Goal: Task Accomplishment & Management: Manage account settings

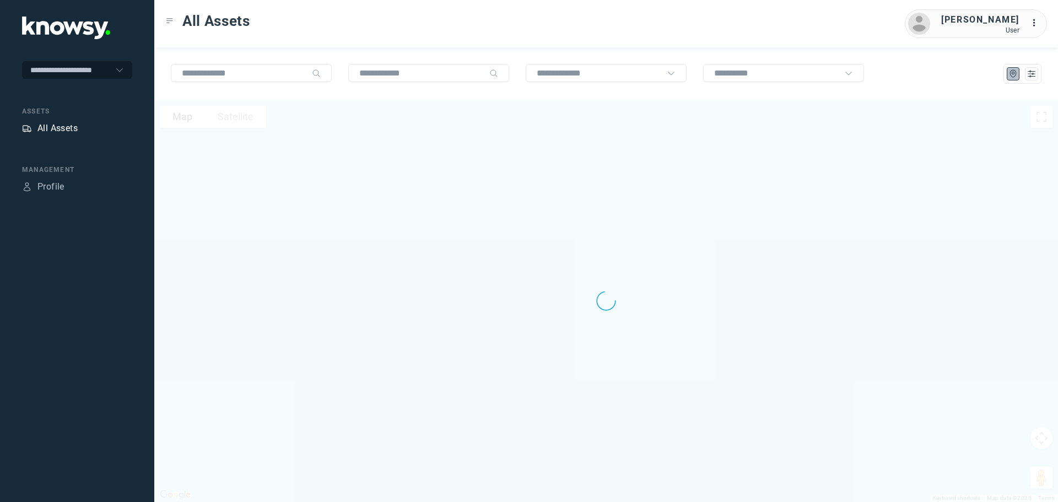
click at [53, 125] on div "All Assets" at bounding box center [57, 128] width 40 height 13
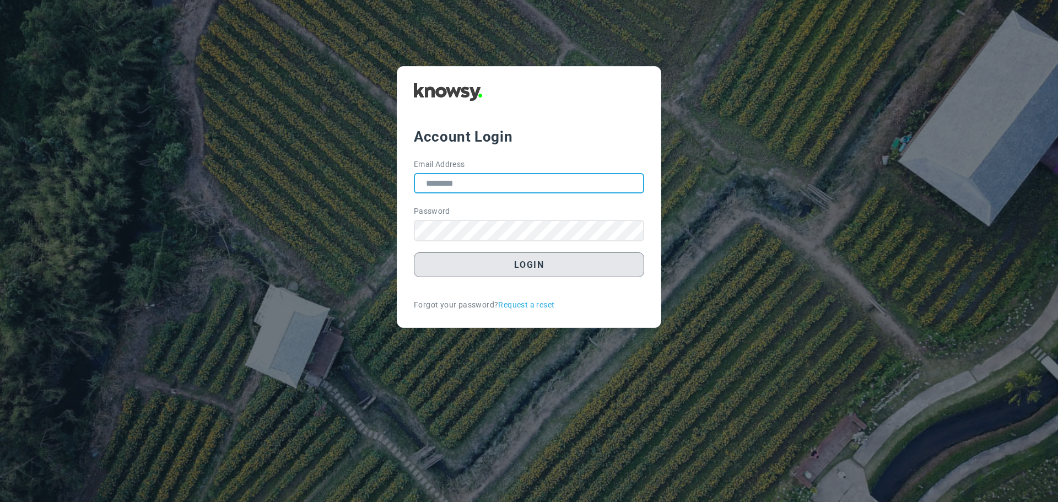
type input "**********"
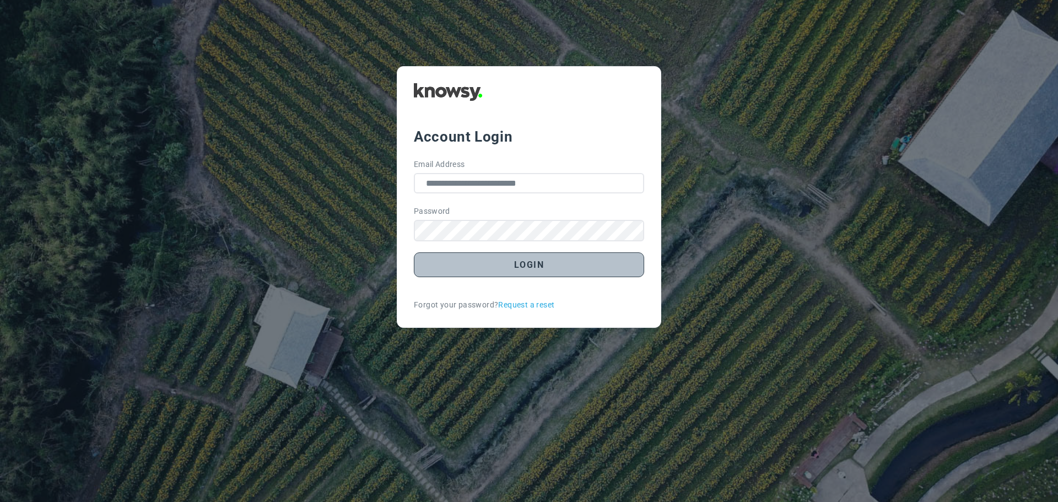
click at [538, 268] on button "Login" at bounding box center [529, 264] width 230 height 25
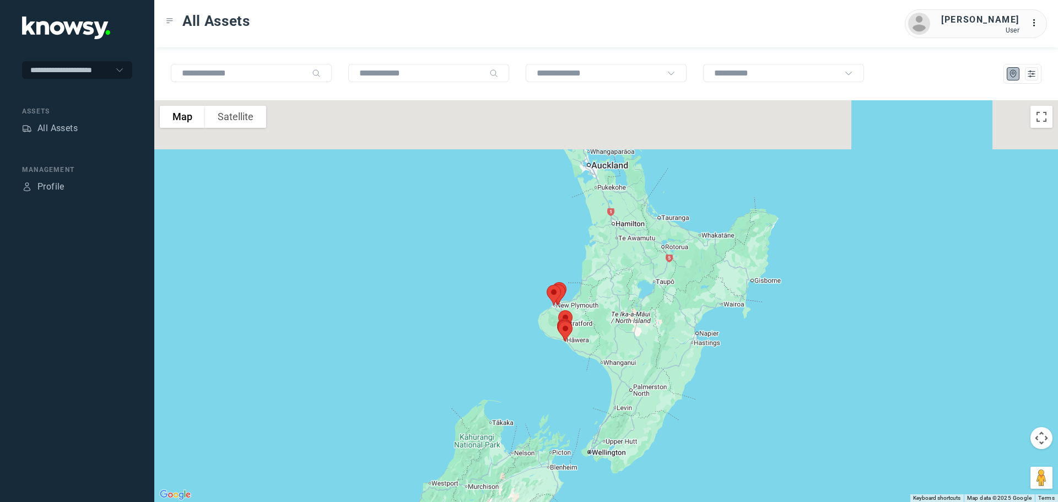
drag, startPoint x: 667, startPoint y: 231, endPoint x: 554, endPoint y: 338, distance: 155.5
click at [554, 338] on img at bounding box center [565, 331] width 23 height 29
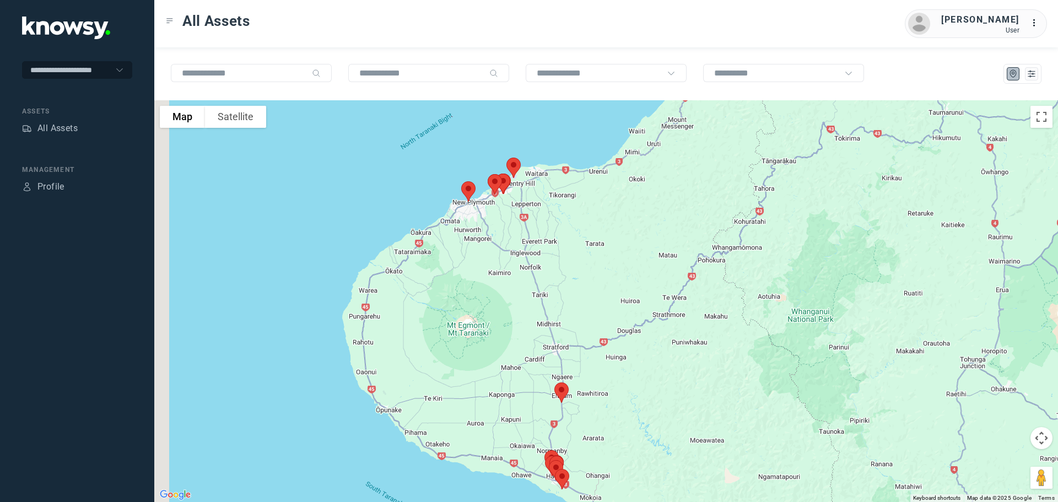
drag, startPoint x: 450, startPoint y: 204, endPoint x: 562, endPoint y: 226, distance: 113.6
click at [562, 226] on div at bounding box center [606, 301] width 904 height 402
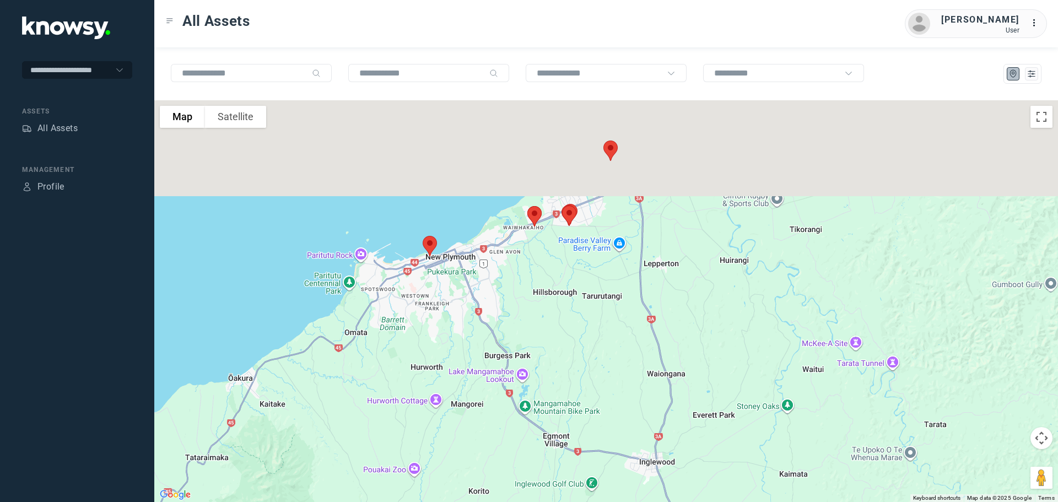
drag, startPoint x: 541, startPoint y: 171, endPoint x: 572, endPoint y: 316, distance: 148.3
click at [572, 314] on div at bounding box center [606, 301] width 904 height 402
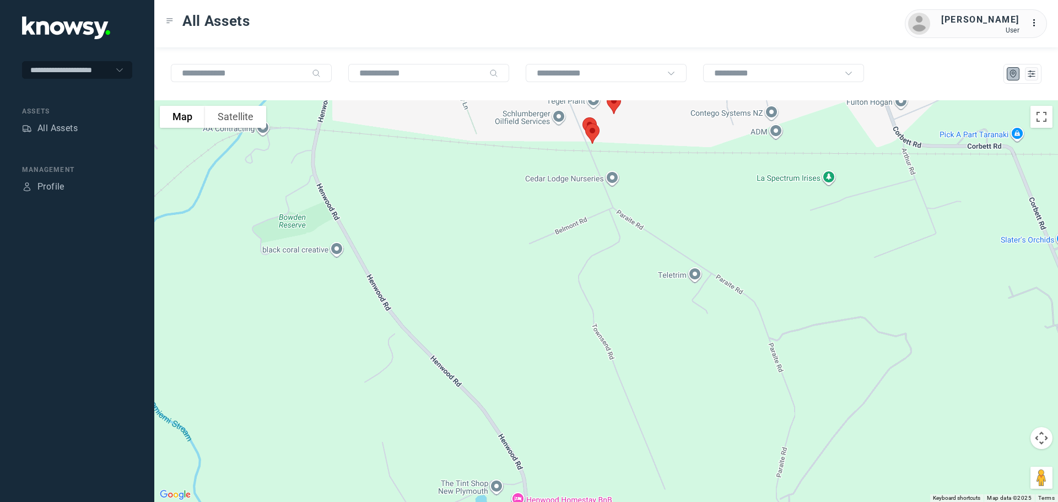
drag, startPoint x: 595, startPoint y: 217, endPoint x: 575, endPoint y: 329, distance: 114.1
click at [575, 329] on div at bounding box center [606, 301] width 904 height 402
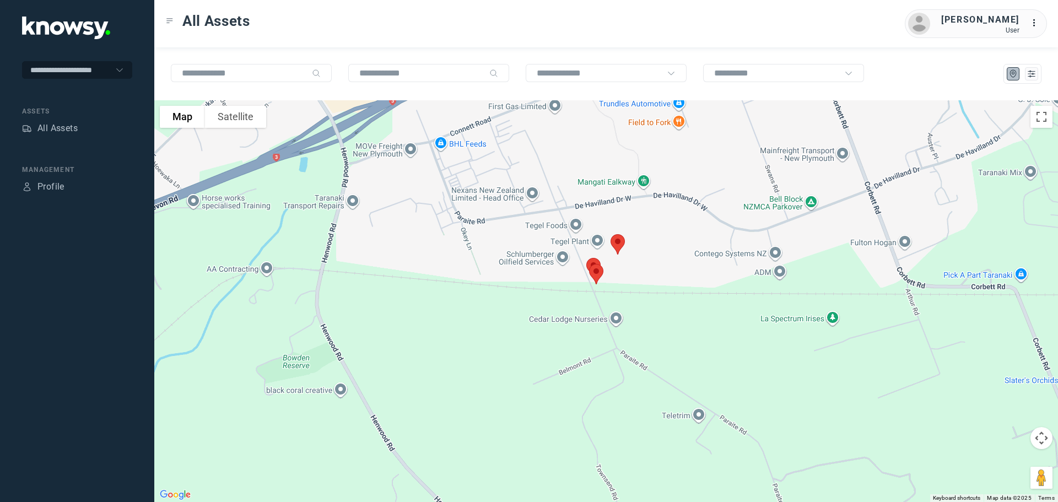
drag, startPoint x: 595, startPoint y: 212, endPoint x: 622, endPoint y: 309, distance: 100.7
click at [622, 309] on div at bounding box center [606, 301] width 904 height 402
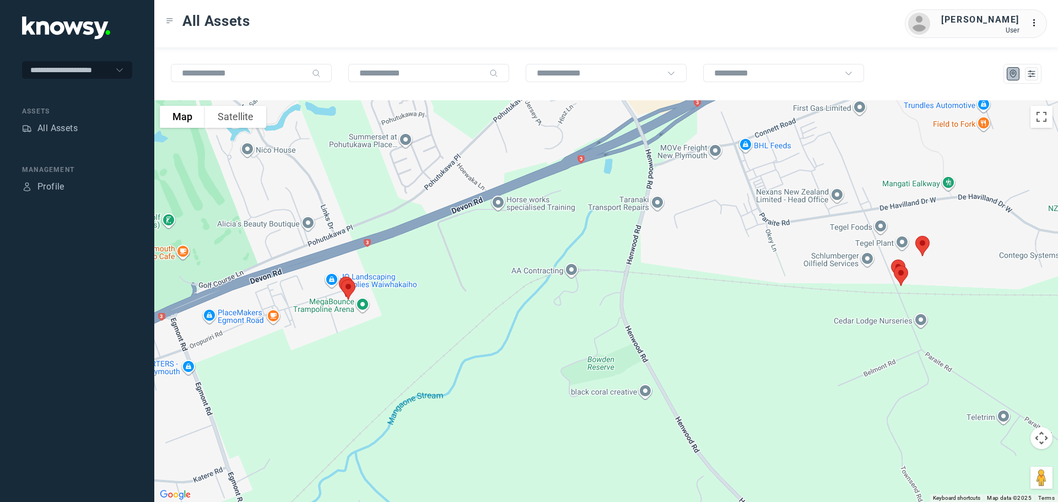
drag, startPoint x: 447, startPoint y: 228, endPoint x: 760, endPoint y: 214, distance: 312.8
click at [760, 214] on div at bounding box center [606, 301] width 904 height 402
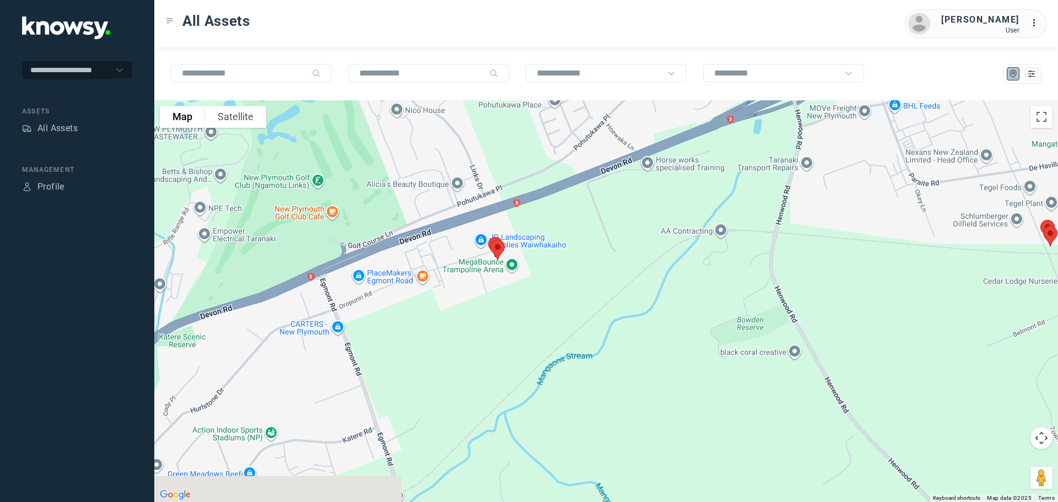
drag, startPoint x: 436, startPoint y: 271, endPoint x: 555, endPoint y: 231, distance: 126.0
click at [555, 231] on div at bounding box center [606, 301] width 904 height 402
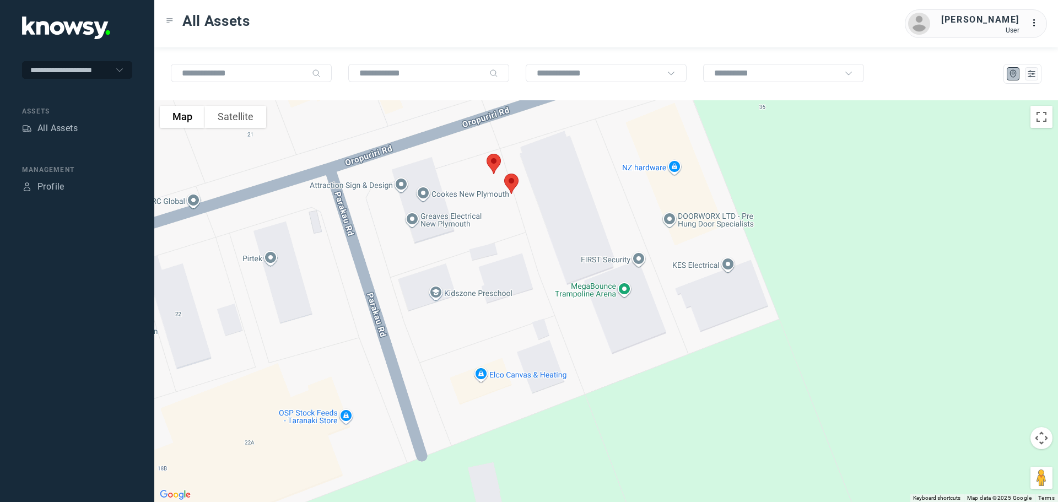
click at [509, 176] on img at bounding box center [511, 183] width 23 height 29
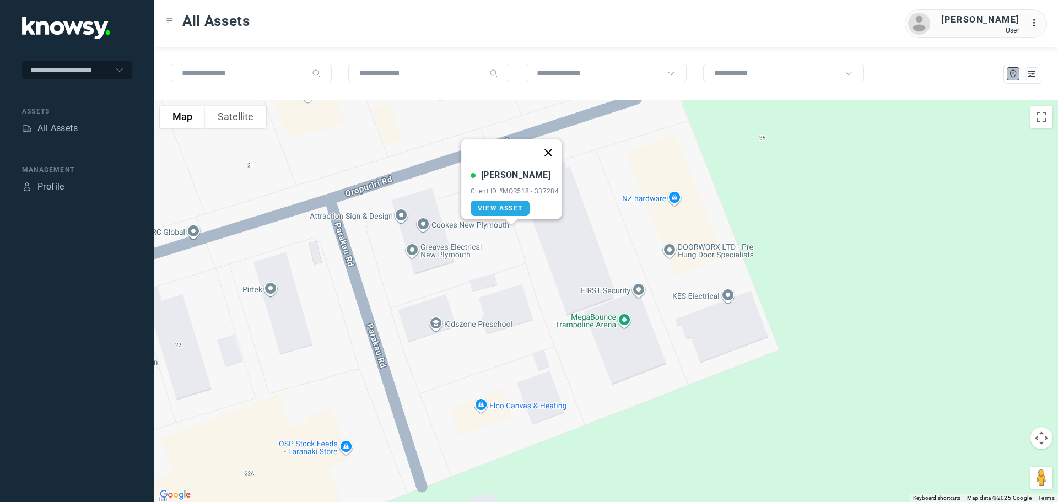
click at [554, 144] on button "Close" at bounding box center [548, 152] width 26 height 26
click at [492, 193] on img at bounding box center [493, 194] width 23 height 29
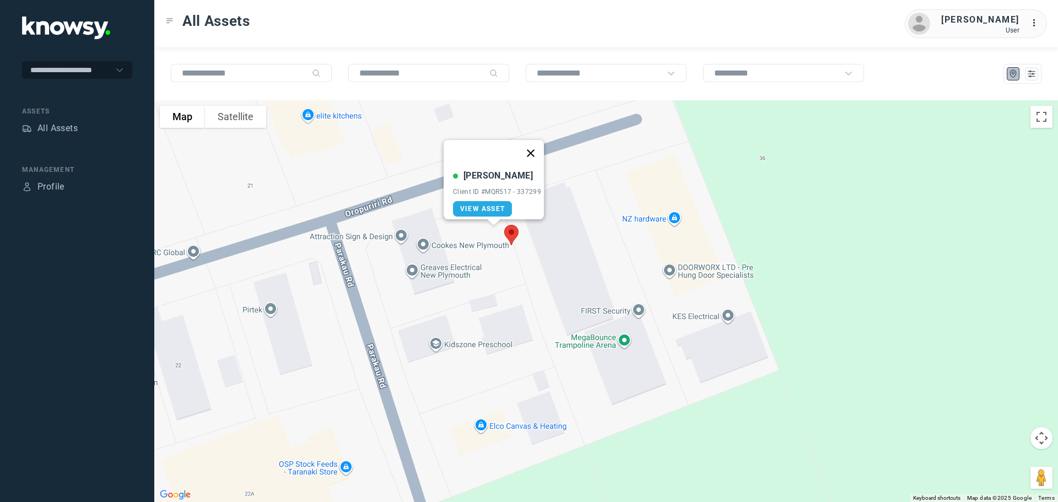
click at [537, 143] on button "Close" at bounding box center [530, 153] width 26 height 26
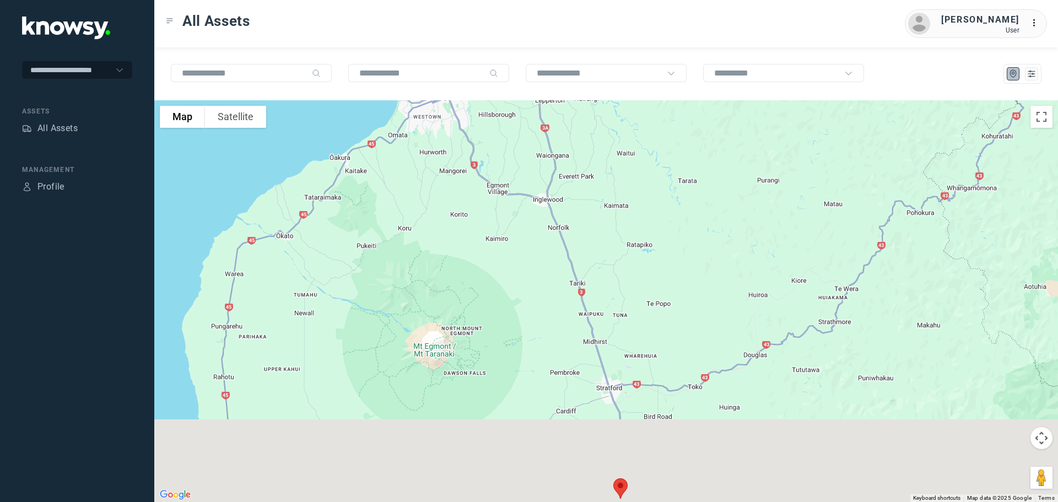
drag, startPoint x: 562, startPoint y: 346, endPoint x: 524, endPoint y: 152, distance: 197.8
click at [528, 160] on div at bounding box center [606, 301] width 904 height 402
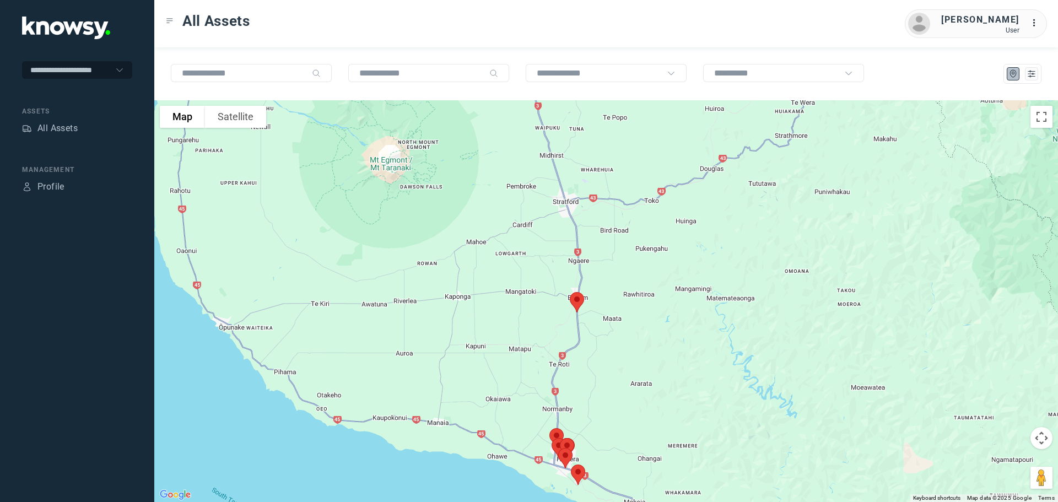
drag, startPoint x: 586, startPoint y: 306, endPoint x: 589, endPoint y: 224, distance: 82.1
click at [589, 288] on img at bounding box center [576, 302] width 23 height 29
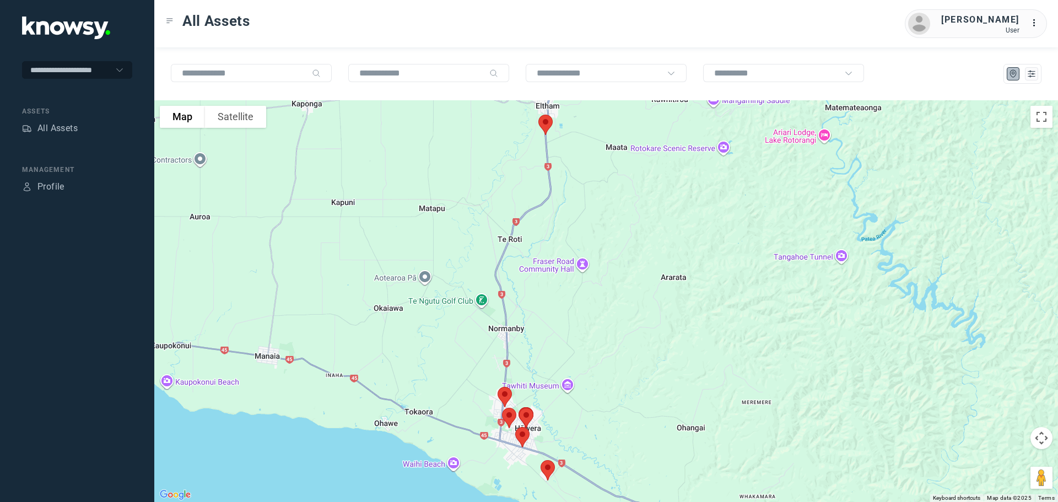
click at [546, 118] on img at bounding box center [545, 124] width 23 height 29
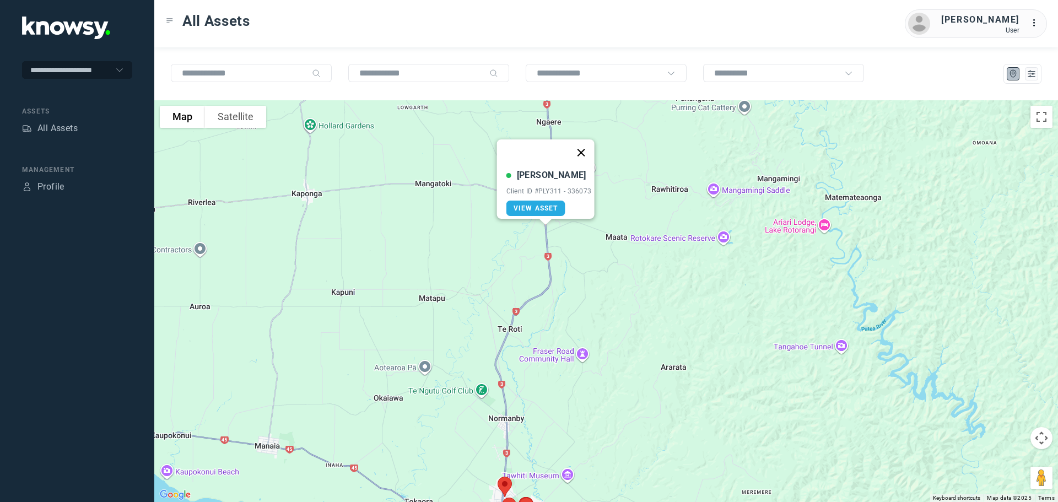
click at [586, 145] on button "Close" at bounding box center [581, 152] width 26 height 26
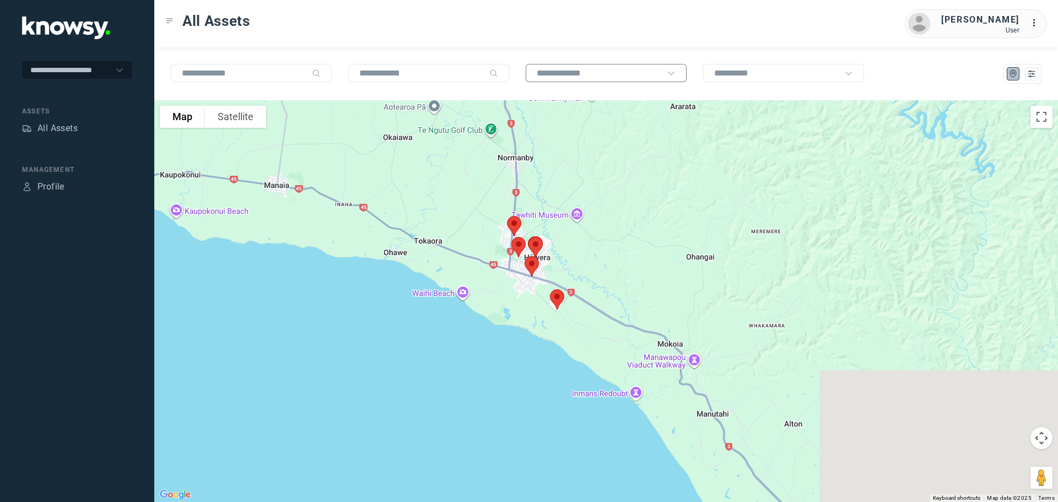
drag, startPoint x: 568, startPoint y: 325, endPoint x: 577, endPoint y: 74, distance: 250.9
click at [577, 74] on div "To navigate the map with touch gestures double-tap and hold your finger on the …" at bounding box center [606, 274] width 904 height 455
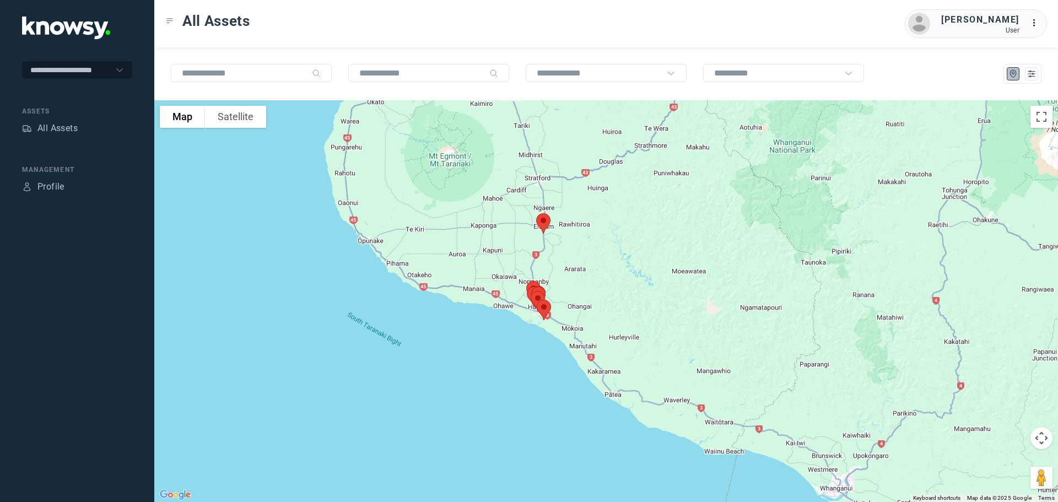
drag, startPoint x: 546, startPoint y: 186, endPoint x: 568, endPoint y: 263, distance: 80.4
click at [568, 263] on div at bounding box center [606, 301] width 904 height 402
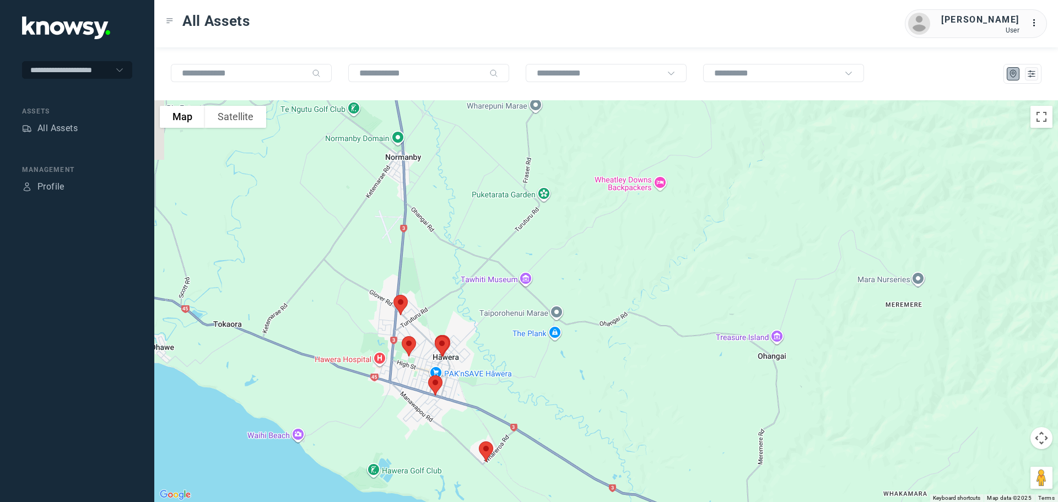
drag, startPoint x: 560, startPoint y: 337, endPoint x: 620, endPoint y: 26, distance: 316.5
click at [620, 26] on div "All Assets [PERSON_NAME] User ... To navigate the map with touch gestures doubl…" at bounding box center [606, 251] width 904 height 502
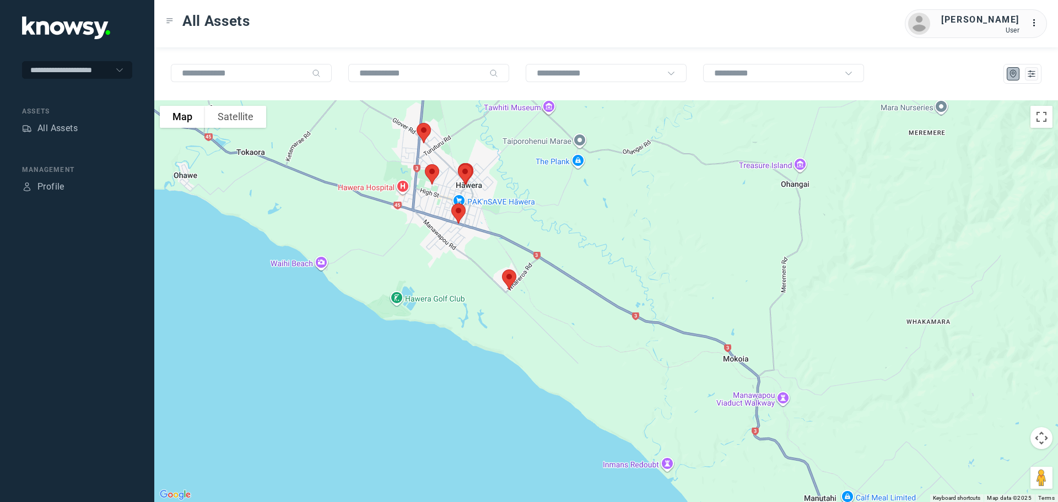
click at [607, 143] on div at bounding box center [606, 301] width 904 height 402
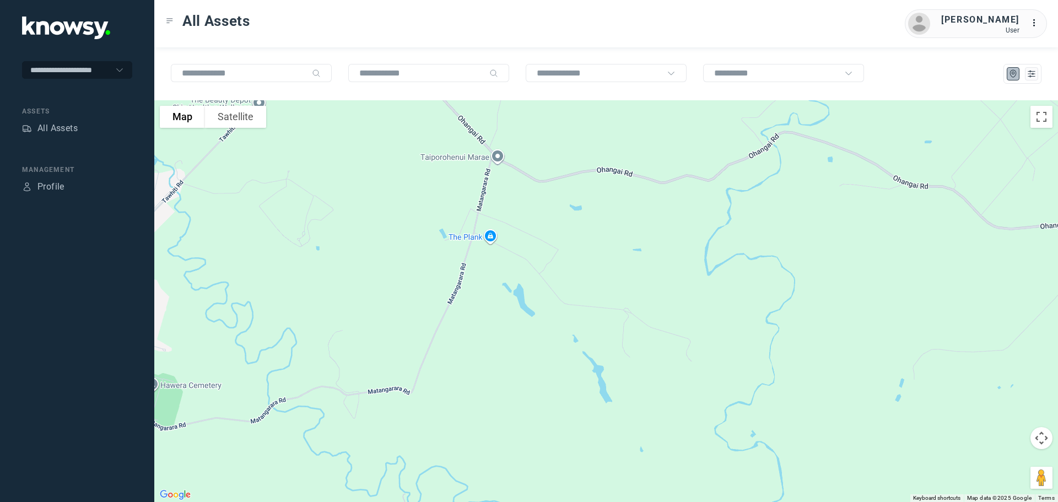
click at [547, 241] on div at bounding box center [606, 301] width 904 height 402
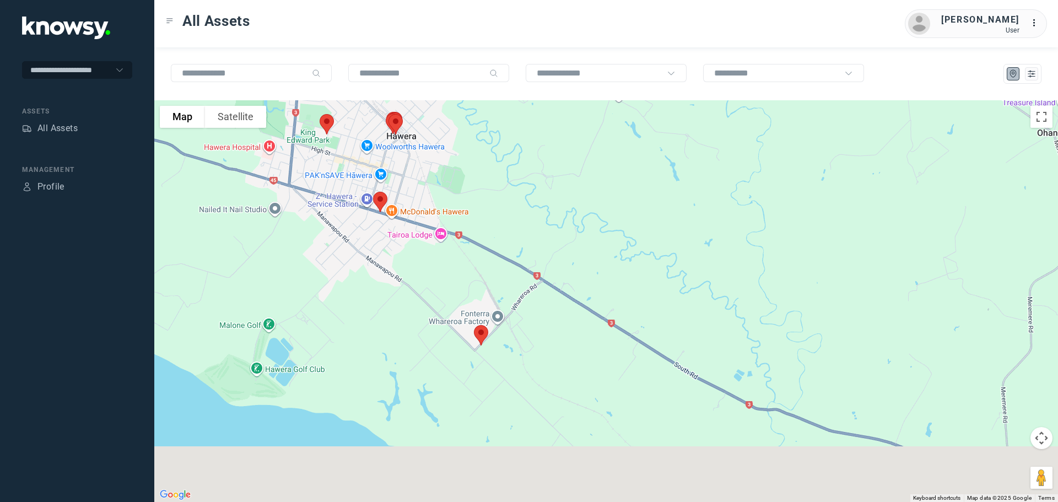
drag, startPoint x: 439, startPoint y: 279, endPoint x: 595, endPoint y: 117, distance: 225.7
click at [595, 117] on div at bounding box center [606, 301] width 904 height 402
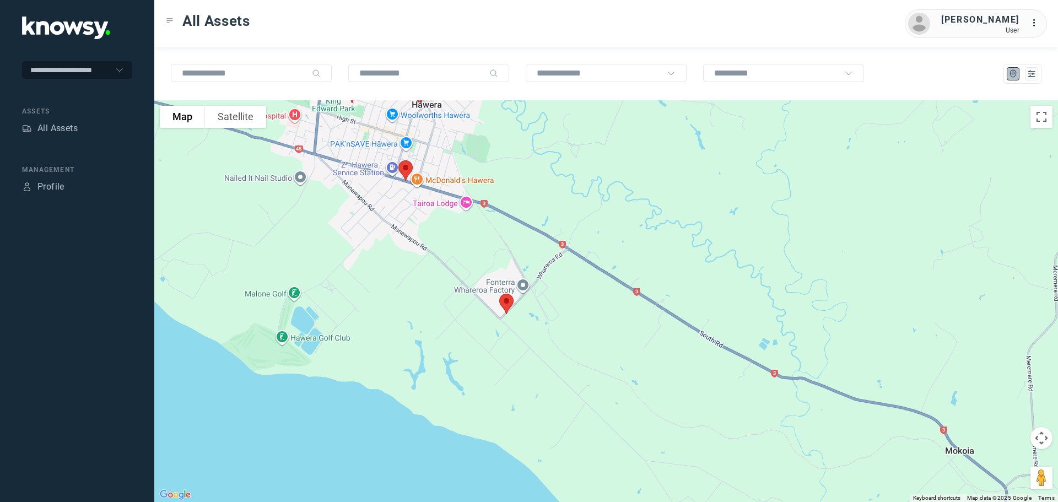
click at [506, 299] on img at bounding box center [506, 303] width 23 height 29
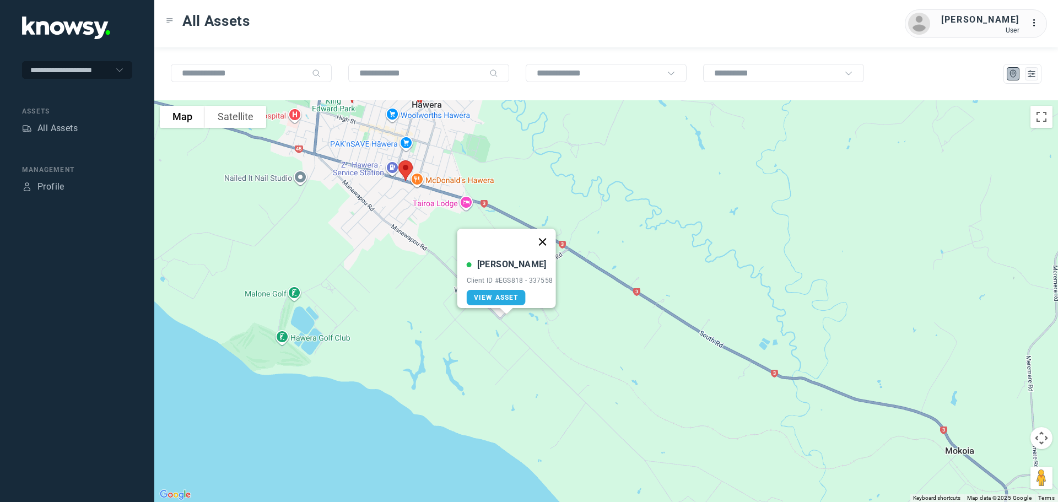
click at [546, 233] on button "Close" at bounding box center [542, 242] width 26 height 26
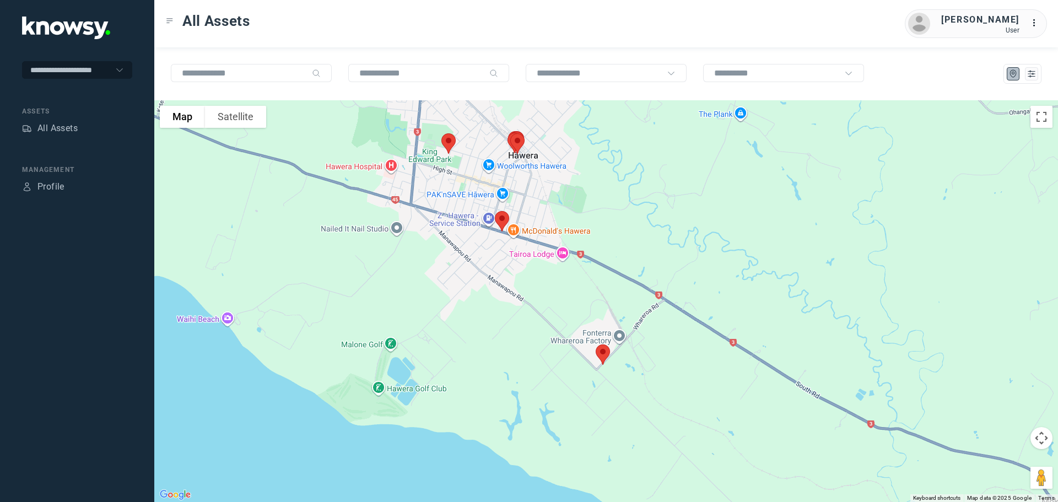
drag, startPoint x: 490, startPoint y: 164, endPoint x: 586, endPoint y: 217, distance: 109.5
click at [590, 217] on div at bounding box center [606, 301] width 904 height 402
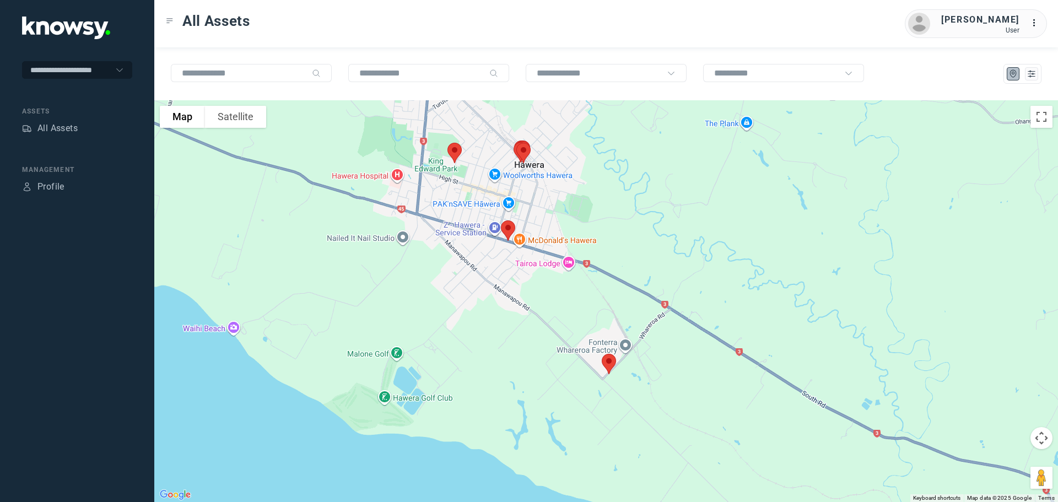
click at [509, 230] on img at bounding box center [508, 230] width 23 height 29
click at [611, 163] on div "[PERSON_NAME] Client ID #FSF426 - 337181 View Asset" at bounding box center [606, 301] width 904 height 402
click at [546, 158] on button "Close" at bounding box center [544, 168] width 26 height 26
click at [457, 150] on img at bounding box center [454, 152] width 23 height 29
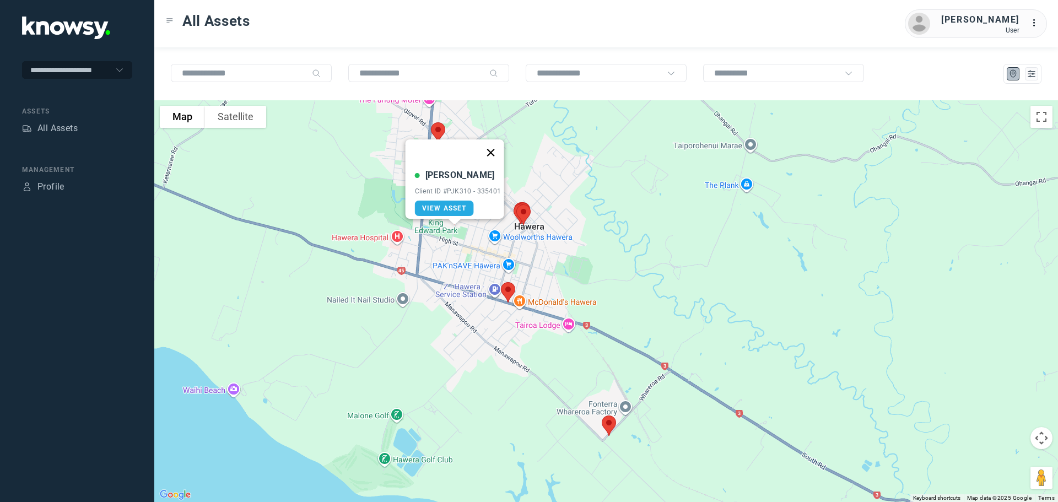
drag, startPoint x: 497, startPoint y: 145, endPoint x: 490, endPoint y: 155, distance: 12.7
click at [496, 145] on button "Close" at bounding box center [490, 152] width 26 height 26
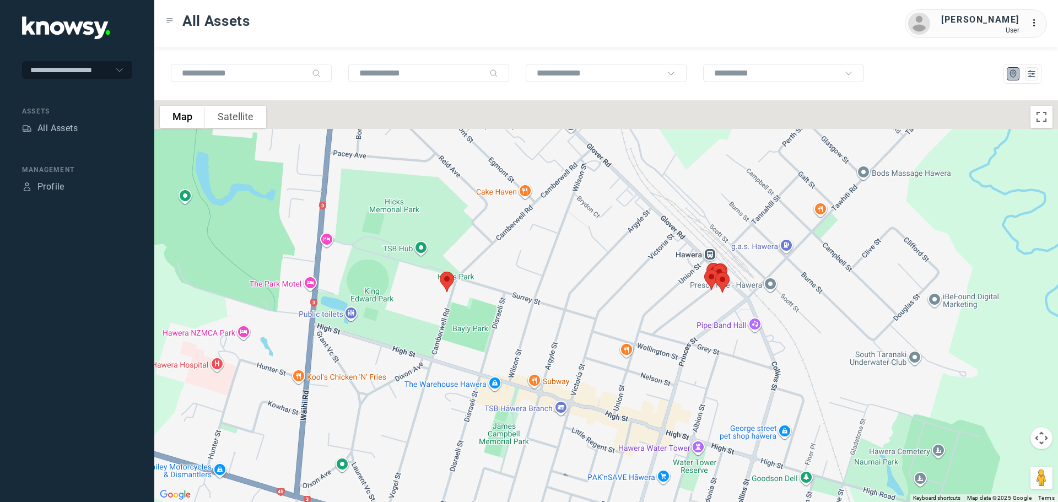
drag, startPoint x: 439, startPoint y: 150, endPoint x: 448, endPoint y: 267, distance: 117.2
click at [449, 269] on div at bounding box center [606, 301] width 904 height 402
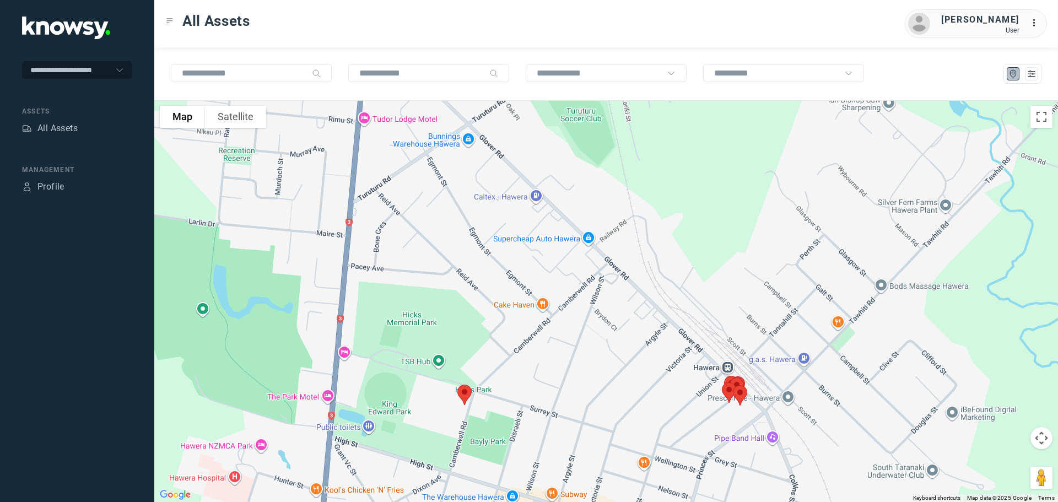
drag, startPoint x: 431, startPoint y: 194, endPoint x: 446, endPoint y: 268, distance: 76.0
click at [446, 268] on div at bounding box center [606, 301] width 904 height 402
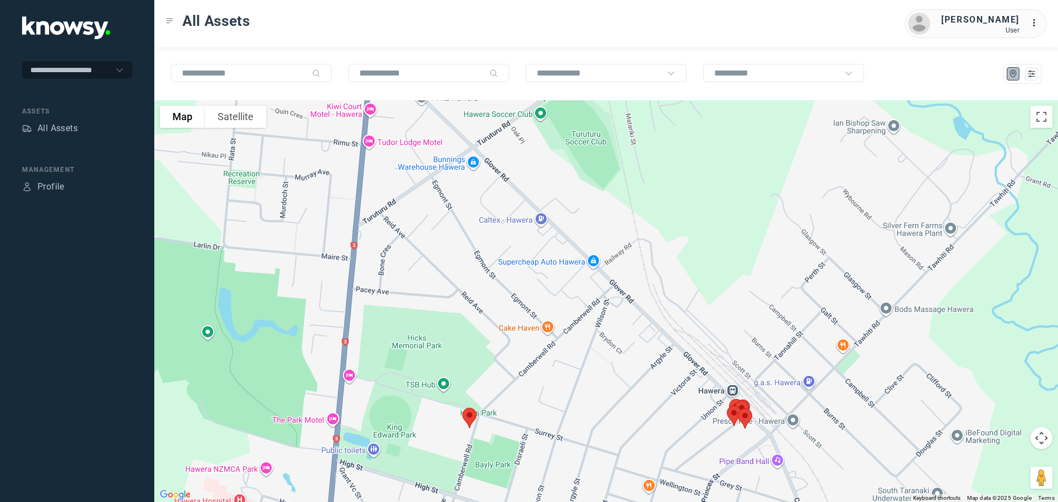
drag, startPoint x: 438, startPoint y: 229, endPoint x: 445, endPoint y: 296, distance: 67.7
click at [445, 296] on div at bounding box center [606, 301] width 904 height 402
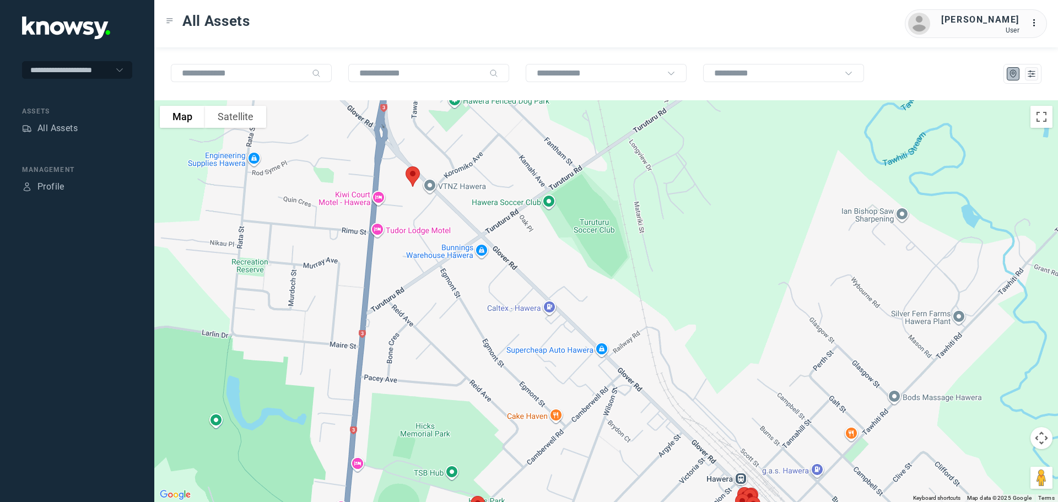
click at [412, 178] on img at bounding box center [412, 176] width 23 height 29
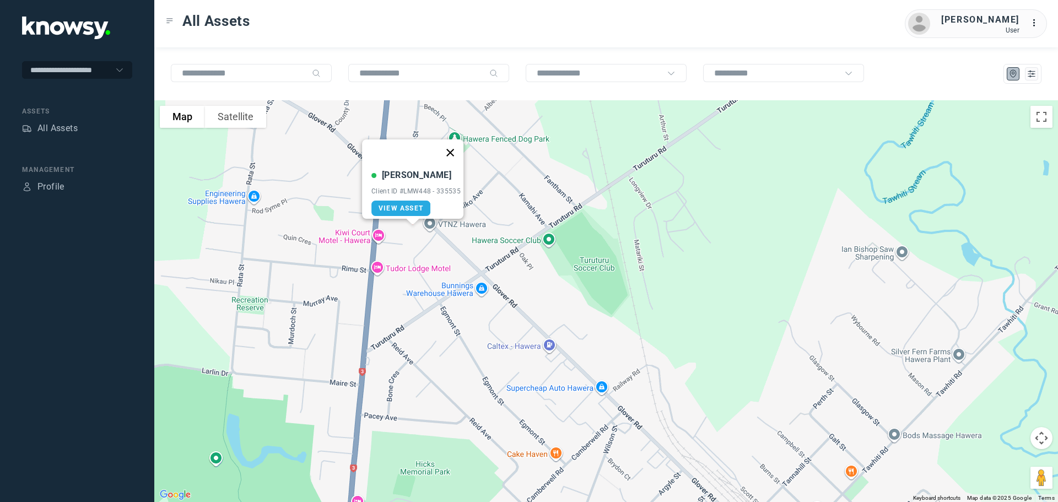
click at [455, 148] on button "Close" at bounding box center [450, 152] width 26 height 26
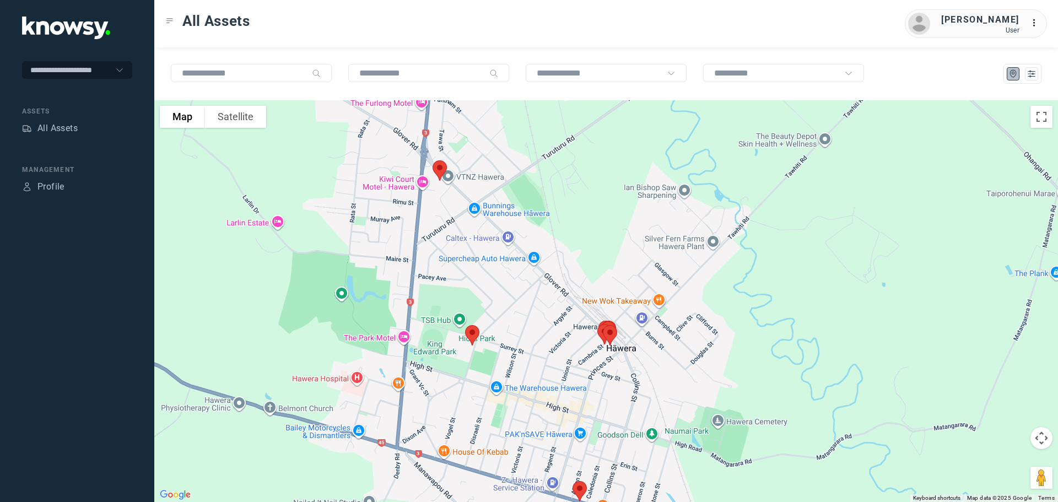
drag, startPoint x: 494, startPoint y: 289, endPoint x: 470, endPoint y: 186, distance: 105.7
click at [471, 187] on div at bounding box center [606, 301] width 904 height 402
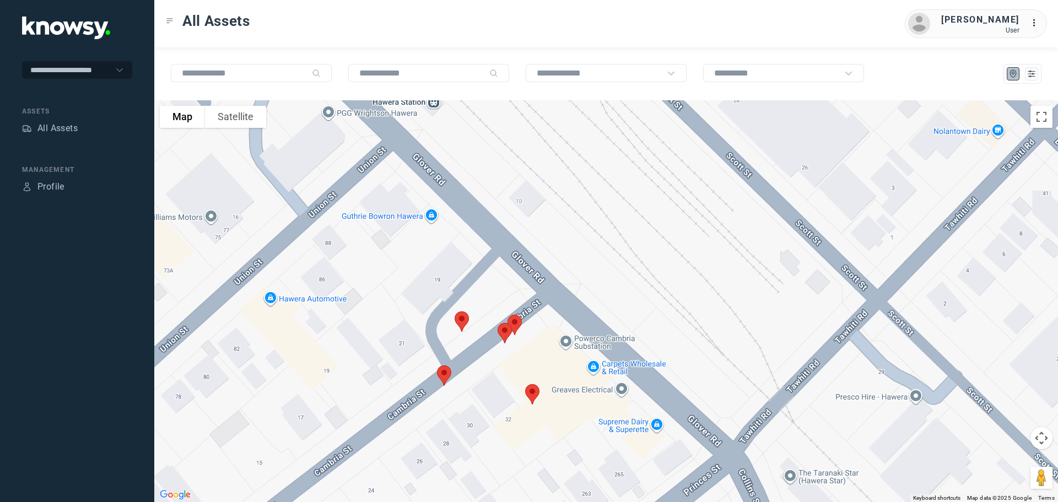
click at [441, 374] on img at bounding box center [444, 375] width 23 height 29
click at [484, 309] on button "Close" at bounding box center [480, 313] width 26 height 26
click at [464, 321] on img at bounding box center [461, 321] width 23 height 29
click at [505, 255] on button "Close" at bounding box center [497, 259] width 26 height 26
